Goal: Entertainment & Leisure: Consume media (video, audio)

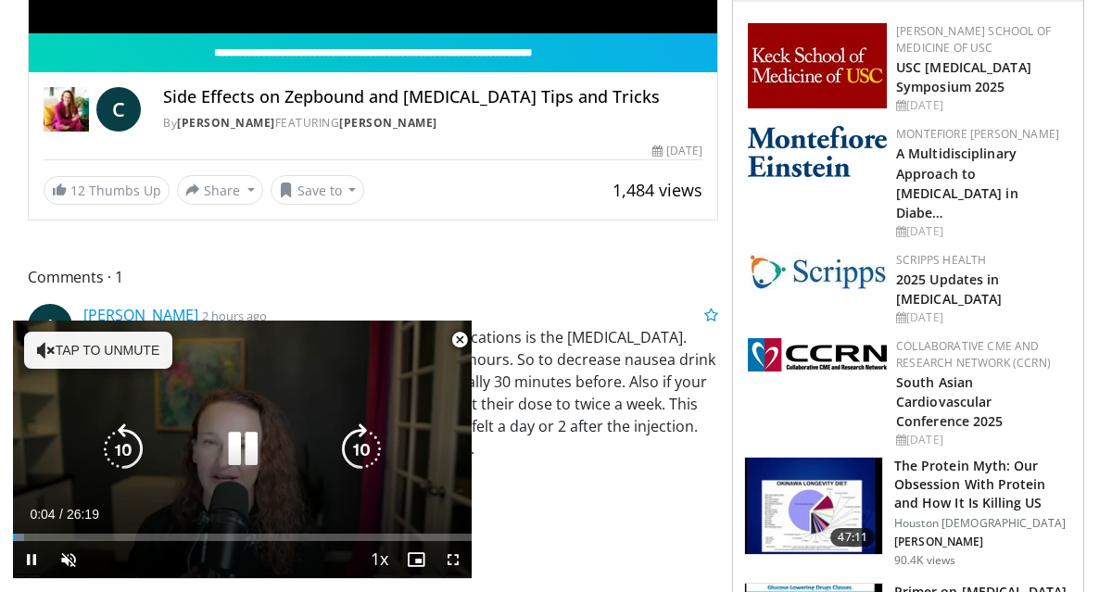
scroll to position [564, 0]
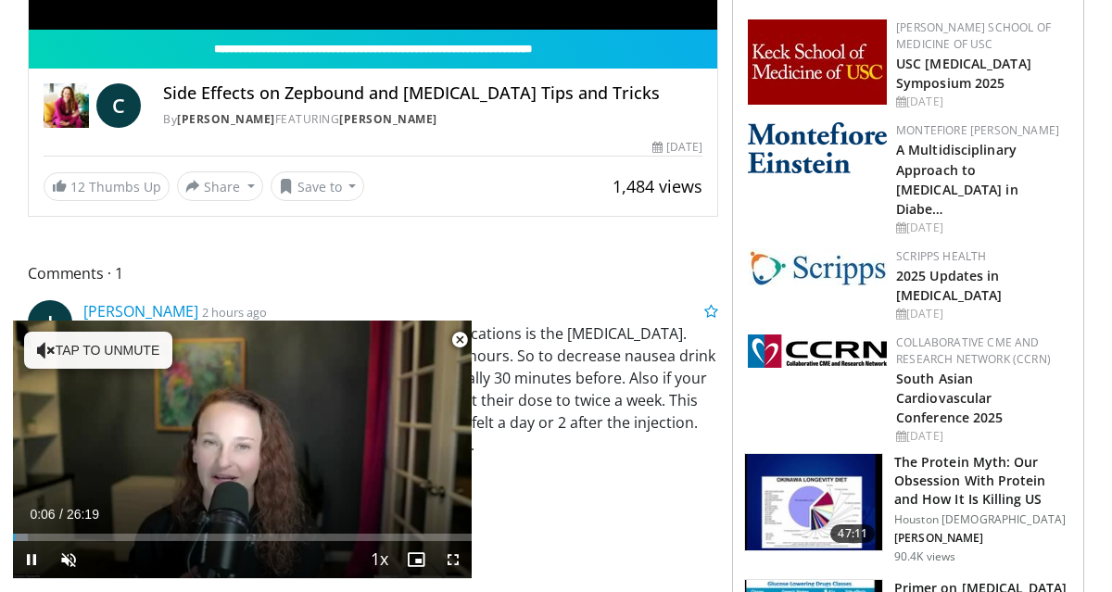
click at [459, 335] on span "Video Player" at bounding box center [459, 340] width 37 height 37
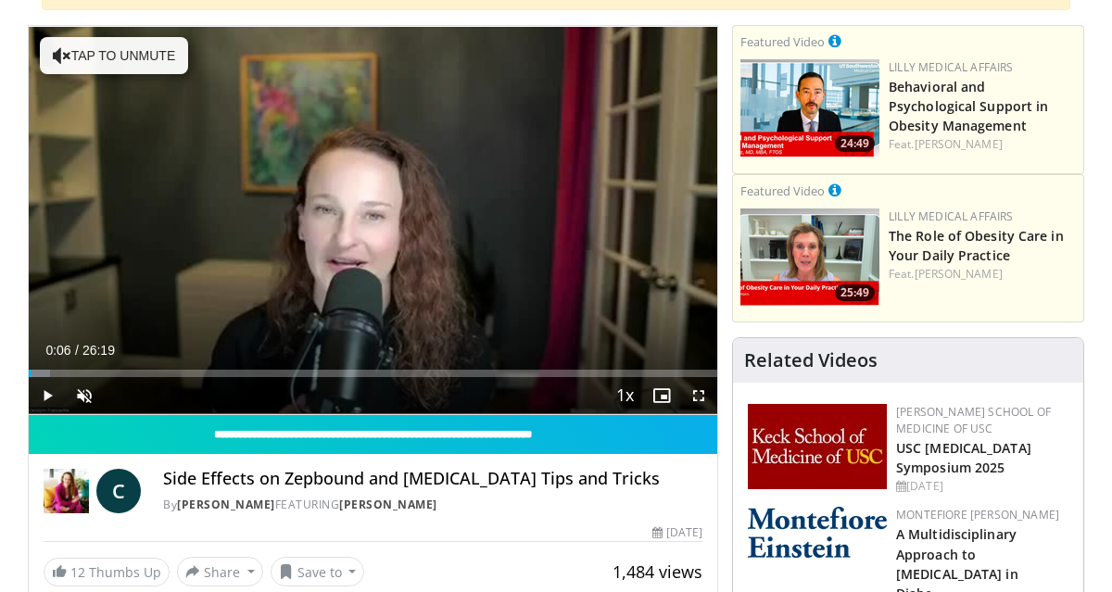
scroll to position [0, 0]
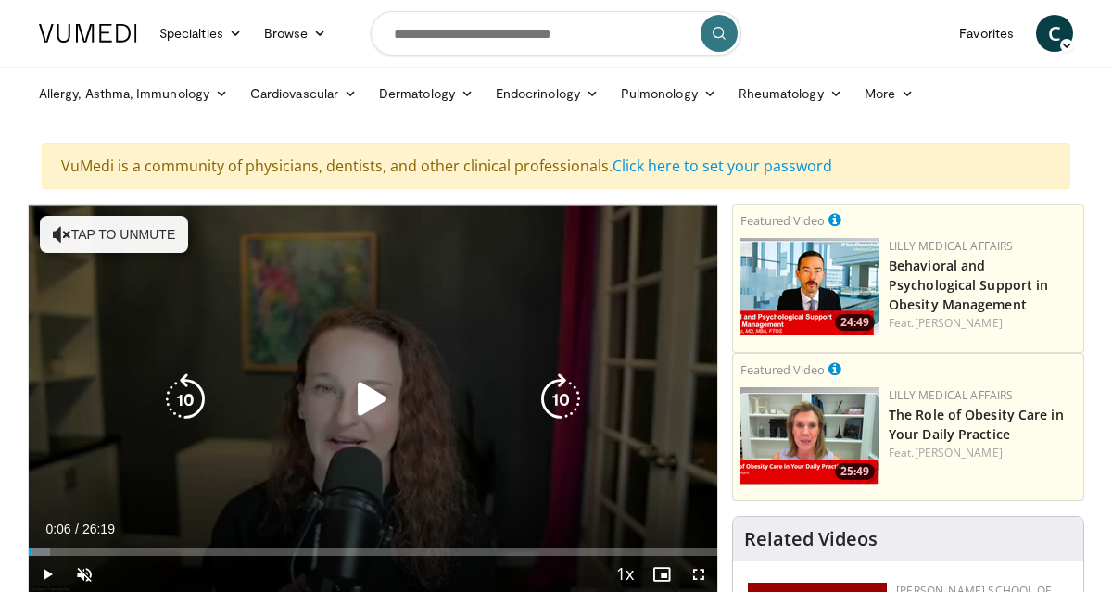
click at [141, 234] on button "Tap to unmute" at bounding box center [114, 234] width 148 height 37
click at [373, 401] on icon "Video Player" at bounding box center [373, 400] width 52 height 52
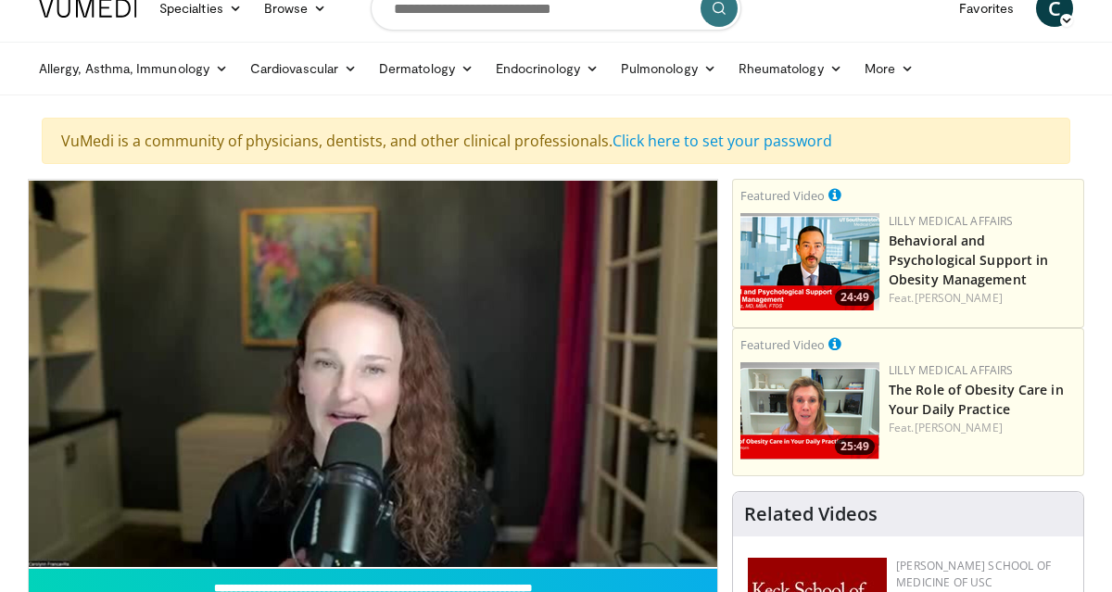
scroll to position [24, 0]
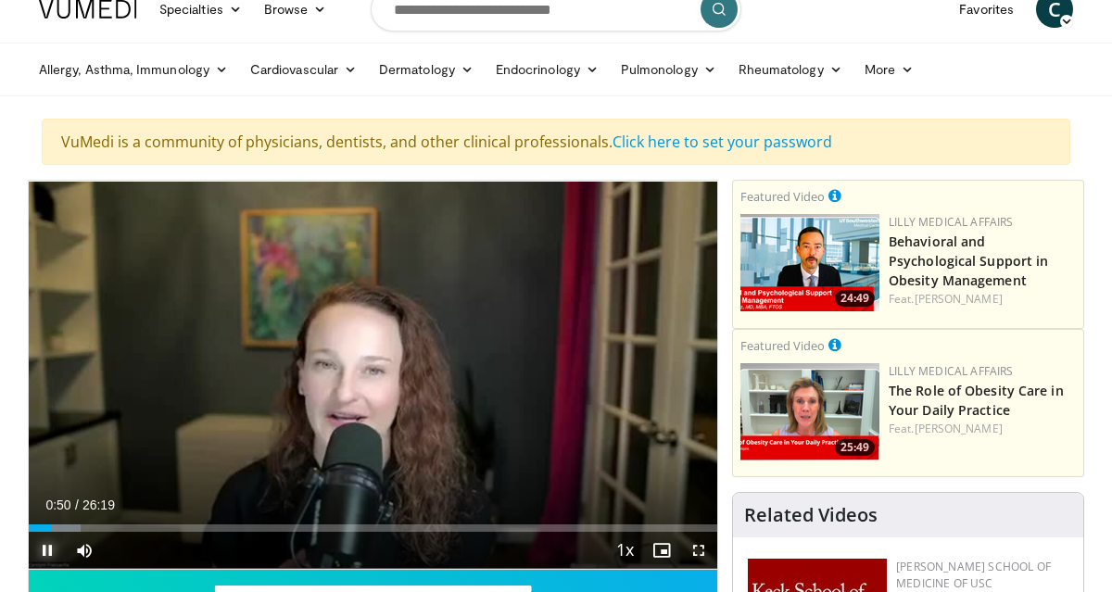
click at [44, 547] on span "Video Player" at bounding box center [47, 550] width 37 height 37
